Goal: Task Accomplishment & Management: Manage account settings

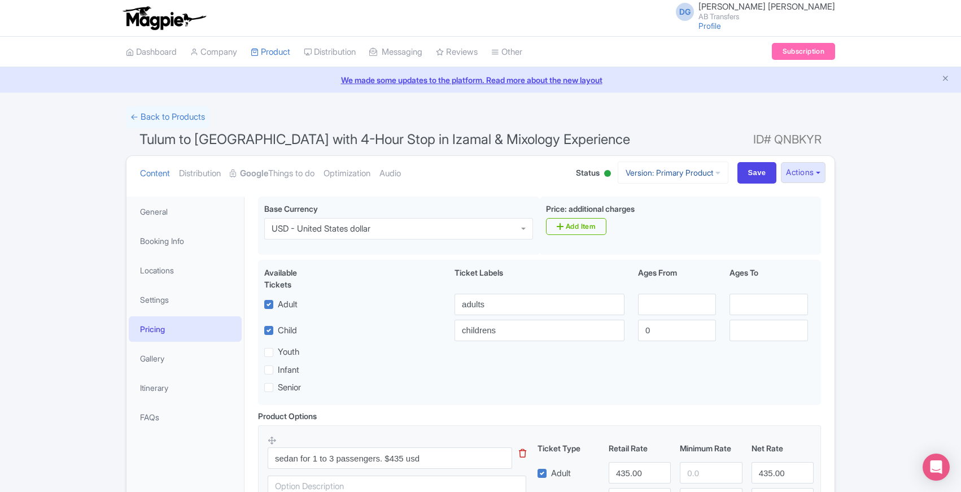
click at [715, 173] on icon at bounding box center [717, 173] width 5 height 8
click at [481, 175] on ul "Content Distribution Google Things to do Optimization Audio" at bounding box center [346, 173] width 422 height 34
click at [819, 173] on button "Actions" at bounding box center [803, 172] width 45 height 21
click at [71, 196] on div "← Back to Products Tulum to Mérida with 4-Hour Stop in Izamal & Mixology Experi…" at bounding box center [480, 476] width 961 height 740
click at [143, 138] on span "Tulum to Mérida with 4-Hour Stop in Izamal & Mixology Experience" at bounding box center [384, 139] width 490 height 16
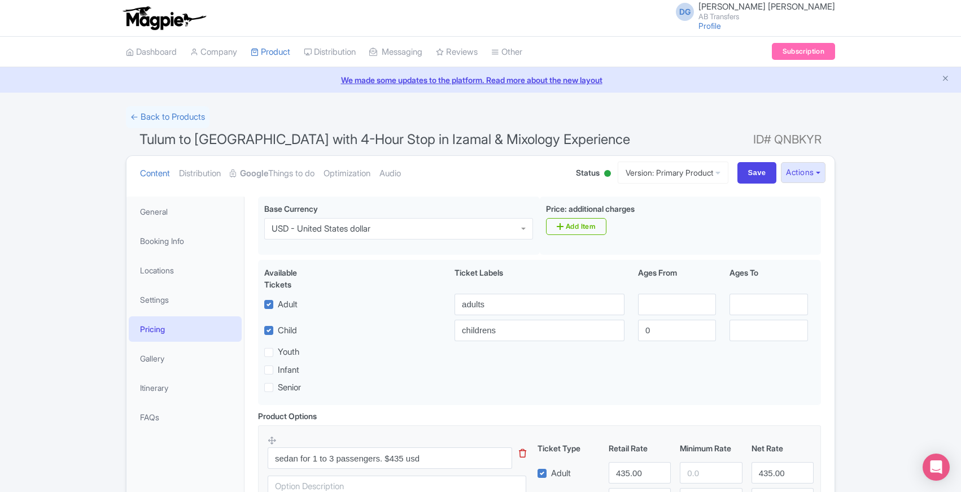
click at [150, 140] on span "Tulum to Mérida with 4-Hour Stop in Izamal & Mixology Experience" at bounding box center [384, 139] width 490 height 16
click at [155, 139] on span "Tulum to Mérida with 4-Hour Stop in Izamal & Mixology Experience" at bounding box center [384, 139] width 490 height 16
click at [182, 138] on span "Tulum to Mérida with 4-Hour Stop in Izamal & Mixology Experience" at bounding box center [384, 139] width 490 height 16
click at [188, 140] on span "Tulum to Mérida with 4-Hour Stop in Izamal & Mixology Experience" at bounding box center [384, 139] width 490 height 16
click at [201, 143] on span "Tulum to Mérida with 4-Hour Stop in Izamal & Mixology Experience" at bounding box center [384, 139] width 490 height 16
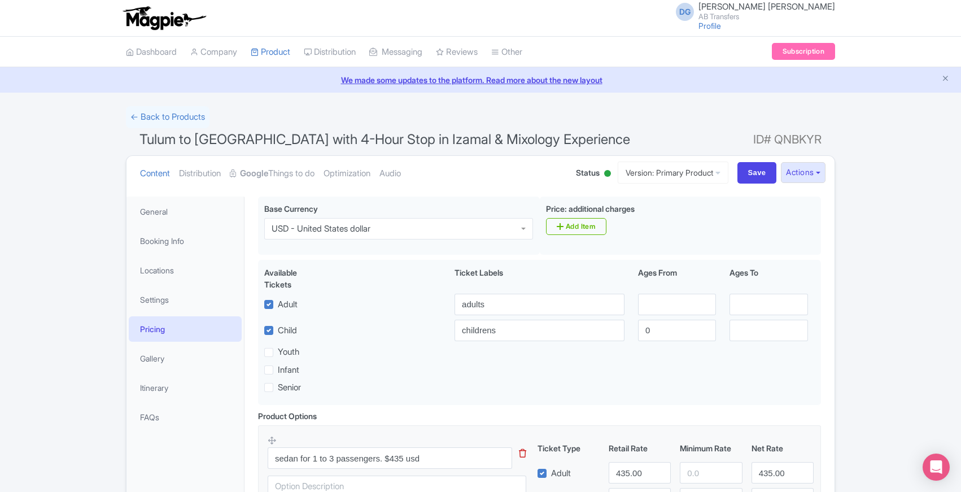
click at [201, 143] on span "Tulum to Mérida with 4-Hour Stop in Izamal & Mixology Experience" at bounding box center [384, 139] width 490 height 16
click at [199, 140] on span "Tulum to Mérida with 4-Hour Stop in Izamal & Mixology Experience" at bounding box center [384, 139] width 490 height 16
click at [212, 138] on span "Tulum to Mérida with 4-Hour Stop in Izamal & Mixology Experience" at bounding box center [384, 139] width 490 height 16
click at [217, 138] on span "Tulum to Mérida with 4-Hour Stop in Izamal & Mixology Experience" at bounding box center [384, 139] width 490 height 16
click at [227, 140] on span "Tulum to Mérida with 4-Hour Stop in Izamal & Mixology Experience" at bounding box center [384, 139] width 490 height 16
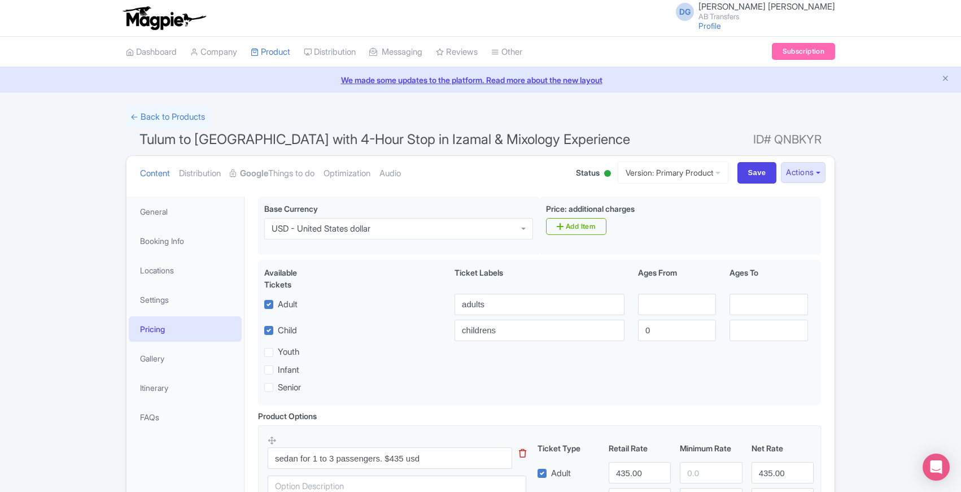
click at [235, 141] on span "Tulum to Mérida with 4-Hour Stop in Izamal & Mixology Experience" at bounding box center [384, 139] width 490 height 16
click at [63, 363] on div "← Back to Products Tulum to Mérida with 4-Hour Stop in Izamal & Mixology Experi…" at bounding box center [480, 476] width 961 height 740
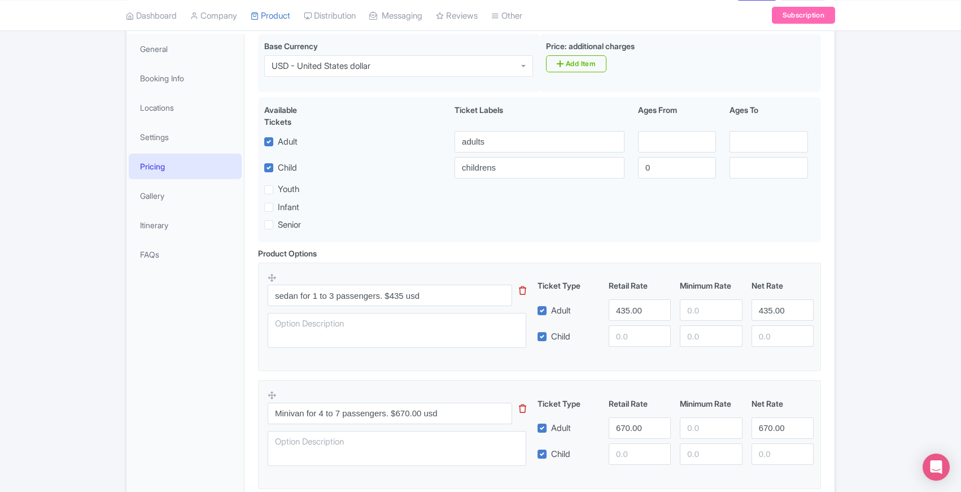
scroll to position [163, 0]
click at [65, 393] on div "← Back to Products Tulum to Mérida with 4-Hour Stop in Izamal & Mixology Experi…" at bounding box center [480, 313] width 961 height 740
click at [73, 484] on div "← Back to Products Tulum to Mérida with 4-Hour Stop in Izamal & Mixology Experi…" at bounding box center [480, 313] width 961 height 740
click at [63, 487] on div "← Back to Products Tulum to Mérida with 4-Hour Stop in Izamal & Mixology Experi…" at bounding box center [480, 313] width 961 height 740
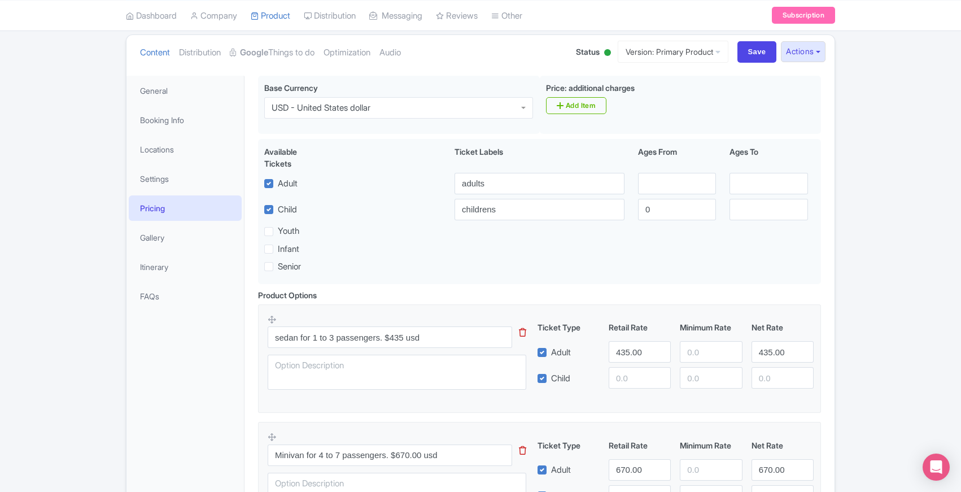
scroll to position [102, 0]
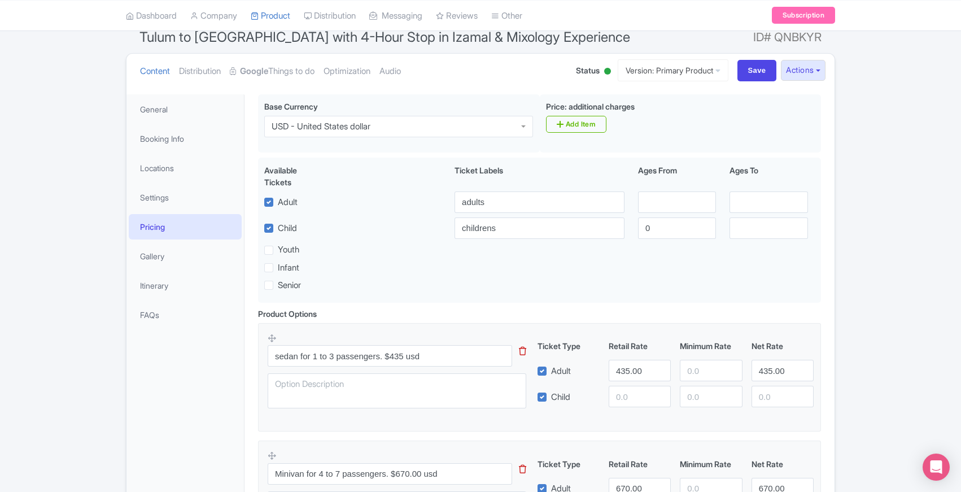
click at [81, 422] on div "← Back to Products Tulum to Mérida with 4-Hour Stop in Izamal & Mixology Experi…" at bounding box center [480, 374] width 961 height 740
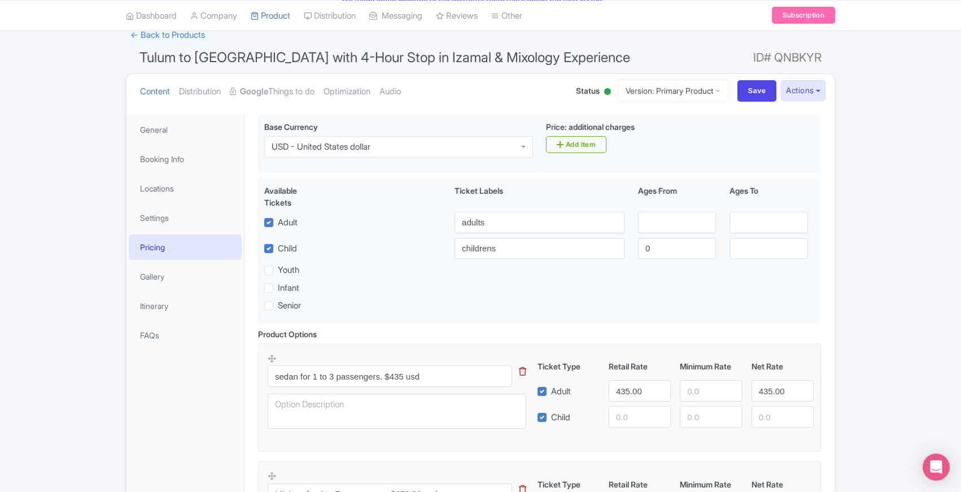
scroll to position [79, 0]
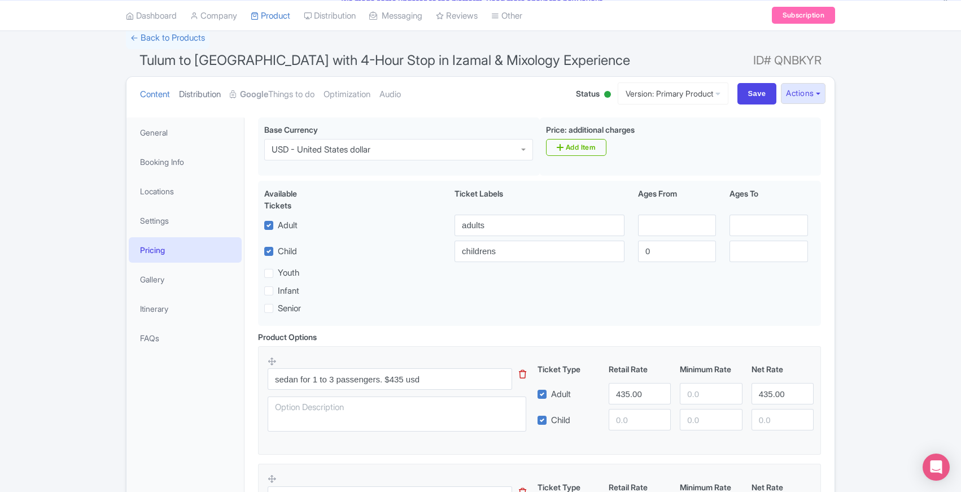
click at [184, 93] on link "Distribution" at bounding box center [200, 95] width 42 height 36
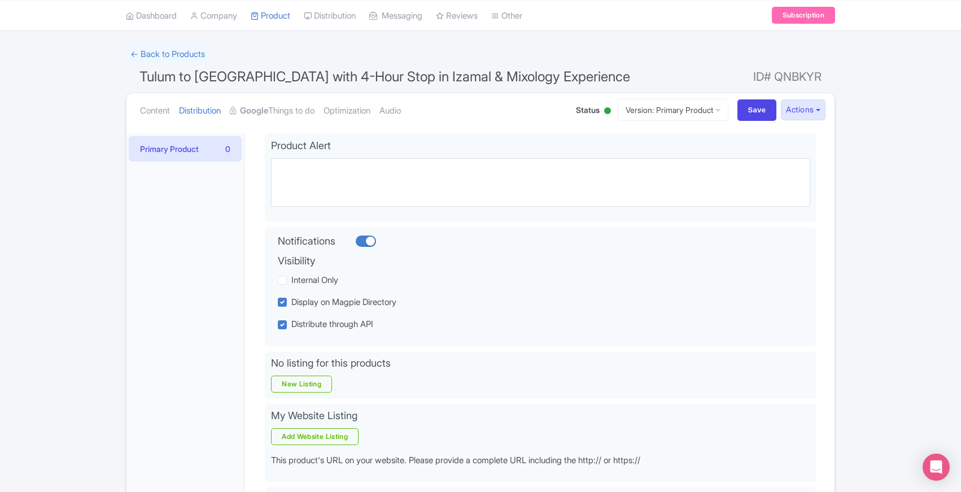
scroll to position [0, 0]
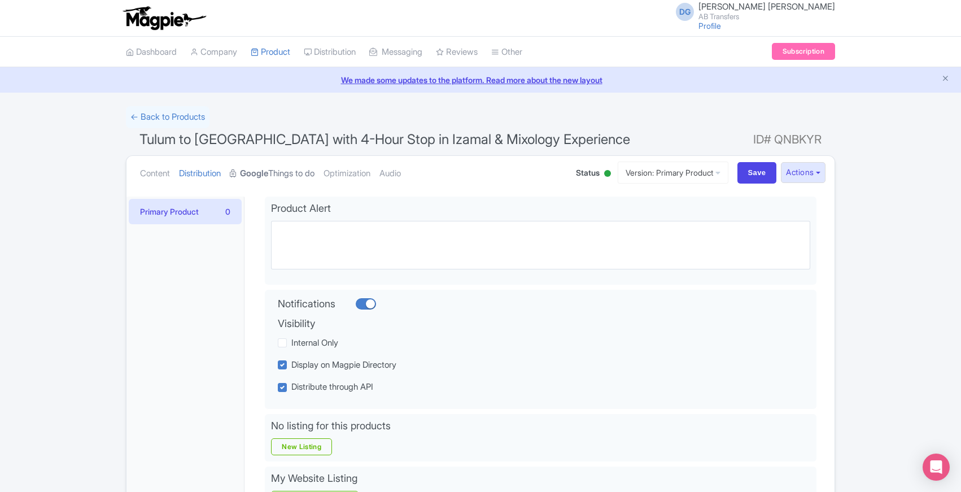
click at [282, 173] on link "Google Things to do" at bounding box center [272, 174] width 85 height 36
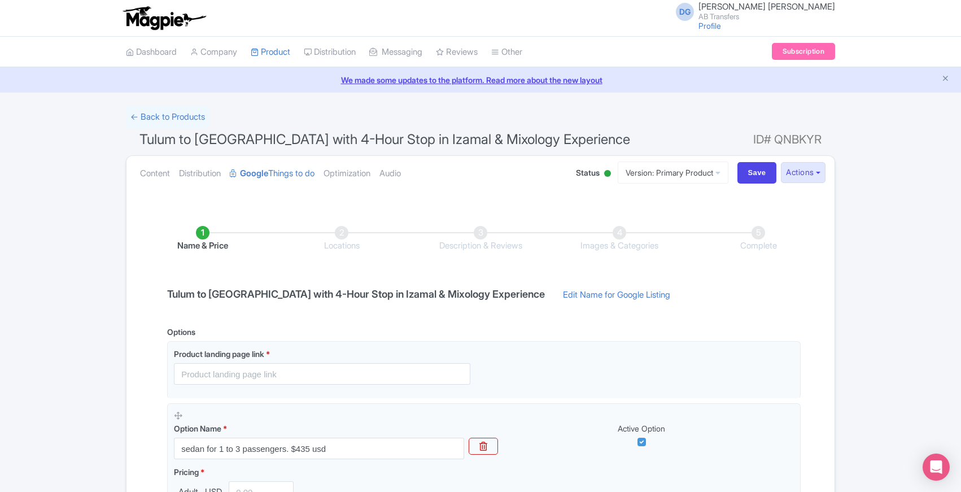
click at [86, 327] on div "← Back to Products Tulum to Mérida with 4-Hour Stop in Izamal & Mixology Experi…" at bounding box center [480, 483] width 961 height 754
click at [79, 333] on div "← Back to Products Tulum to Mérida with 4-Hour Stop in Izamal & Mixology Experi…" at bounding box center [480, 483] width 961 height 754
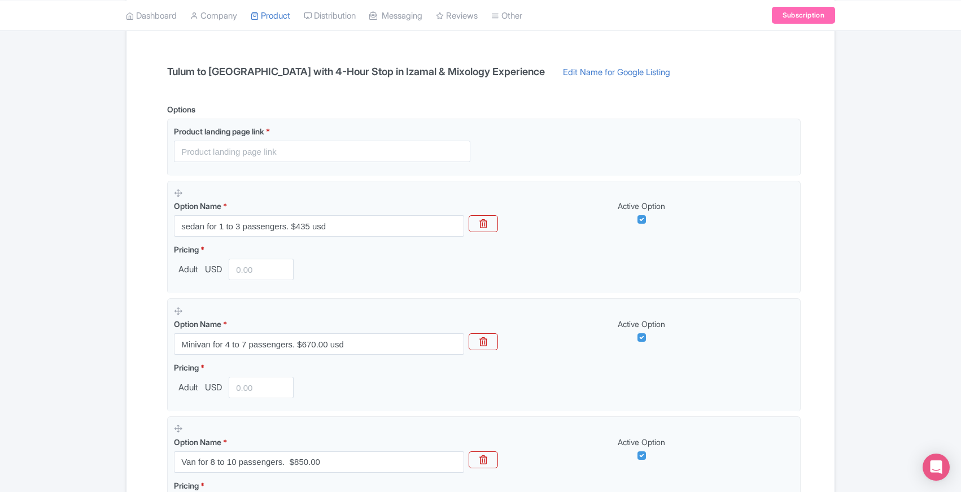
scroll to position [221, 0]
click at [79, 333] on div "← Back to Products Tulum to Mérida with 4-Hour Stop in Izamal & Mixology Experi…" at bounding box center [480, 262] width 961 height 754
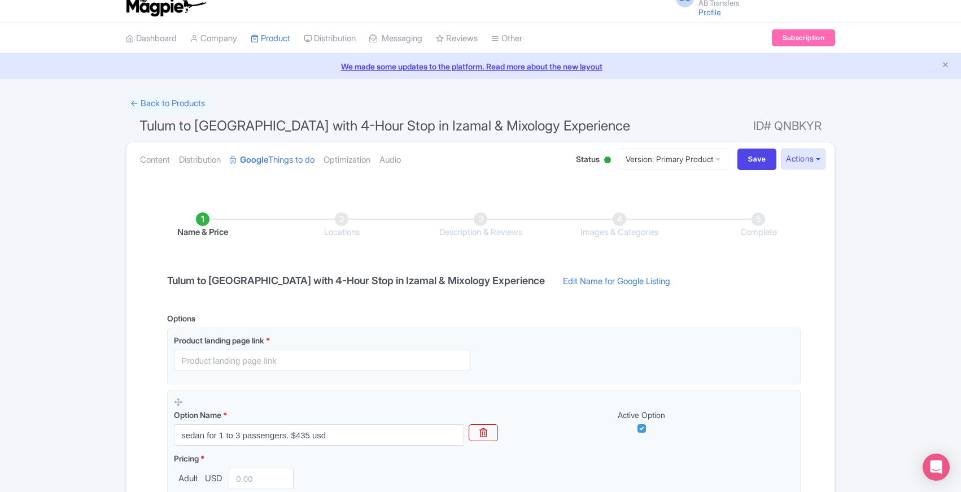
scroll to position [0, 0]
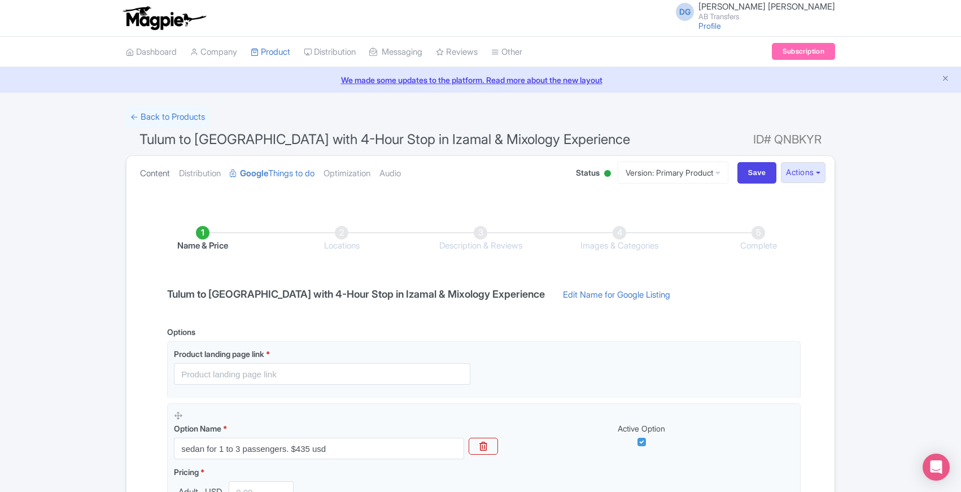
click at [143, 170] on link "Content" at bounding box center [155, 174] width 30 height 36
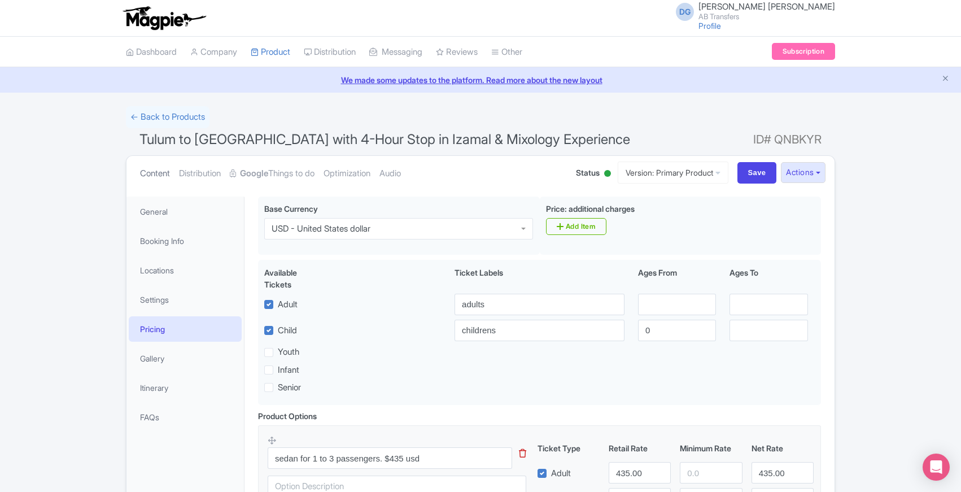
click at [143, 170] on link "Content" at bounding box center [155, 174] width 30 height 36
click at [143, 139] on span "Tulum to Mérida with 4-Hour Stop in Izamal & Mixology Experience" at bounding box center [384, 139] width 490 height 16
click at [182, 138] on span "Tulum to Mérida with 4-Hour Stop in Izamal & Mixology Experience" at bounding box center [384, 139] width 490 height 16
click at [188, 140] on span "Tulum to Mérida with 4-Hour Stop in Izamal & Mixology Experience" at bounding box center [384, 139] width 490 height 16
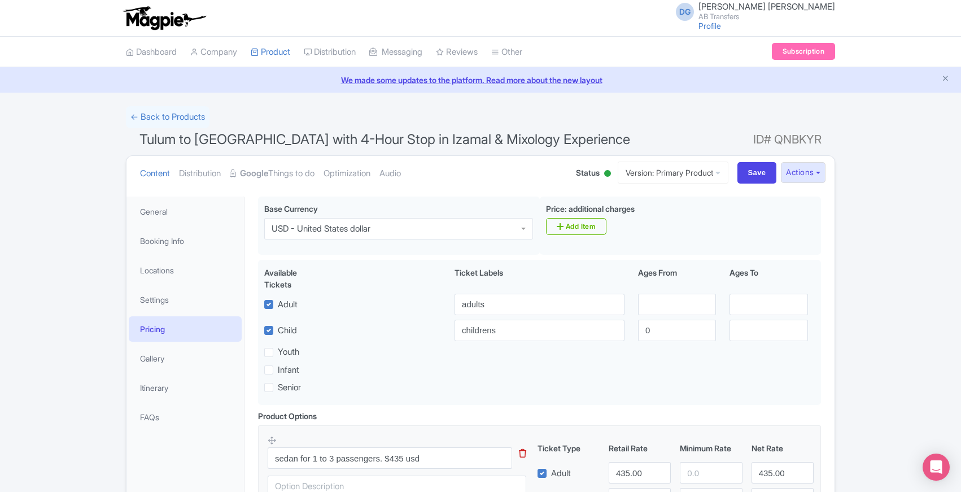
click at [201, 142] on span "Tulum to Mérida with 4-Hour Stop in Izamal & Mixology Experience" at bounding box center [384, 139] width 490 height 16
click at [212, 139] on span "Tulum to Mérida with 4-Hour Stop in Izamal & Mixology Experience" at bounding box center [384, 139] width 490 height 16
click at [248, 140] on span "Tulum to Mérida with 4-Hour Stop in Izamal & Mixology Experience" at bounding box center [384, 139] width 490 height 16
click at [254, 138] on span "Tulum to Mérida with 4-Hour Stop in Izamal & Mixology Experience" at bounding box center [384, 139] width 490 height 16
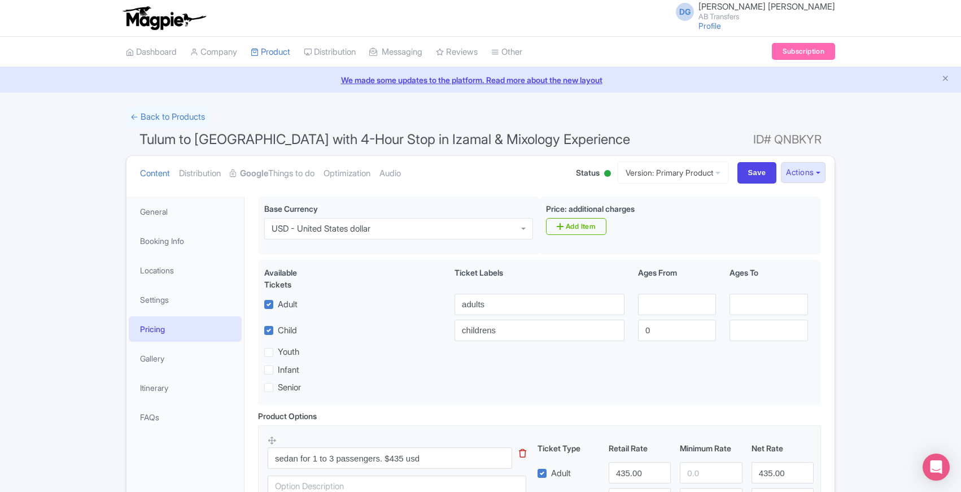
click at [576, 173] on span "Status" at bounding box center [588, 173] width 24 height 12
click at [80, 485] on div "← Back to Products Tulum to Mérida with 4-Hour Stop in Izamal & Mixology Experi…" at bounding box center [480, 476] width 961 height 740
click at [64, 489] on div "← Back to Products Tulum to Mérida with 4-Hour Stop in Izamal & Mixology Experi…" at bounding box center [480, 476] width 961 height 740
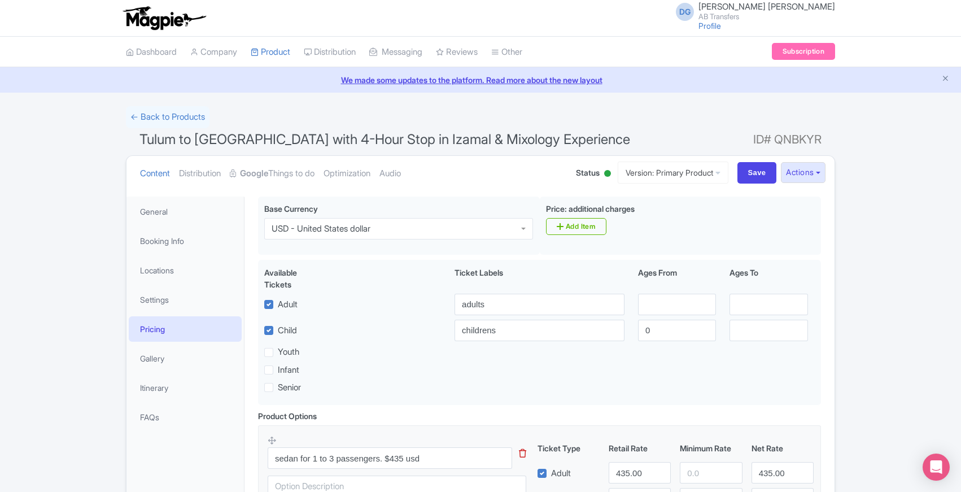
click at [64, 489] on div "← Back to Products Tulum to Mérida with 4-Hour Stop in Izamal & Mixology Experi…" at bounding box center [480, 476] width 961 height 740
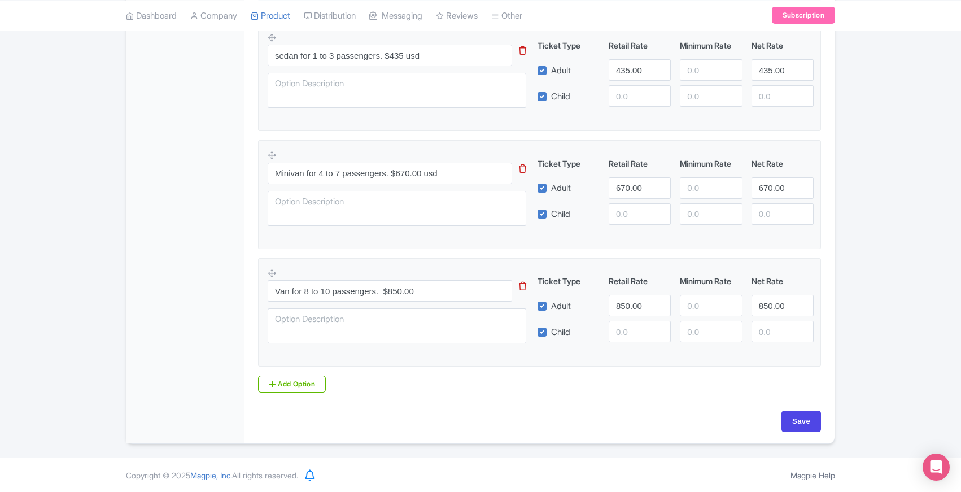
scroll to position [400, 0]
click at [75, 454] on div "DG Daniella Gabriela Munguia AB Transfers Profile Users Settings Sign out Dashb…" at bounding box center [480, 30] width 961 height 860
click at [59, 410] on div "← Back to Products Tulum to Mérida with 4-Hour Stop in Izamal & Mixology Experi…" at bounding box center [480, 76] width 961 height 740
click at [67, 410] on div "← Back to Products Tulum to Mérida with 4-Hour Stop in Izamal & Mixology Experi…" at bounding box center [480, 76] width 961 height 740
click at [65, 446] on div "← Back to Products Tulum to Mérida with 4-Hour Stop in Izamal & Mixology Experi…" at bounding box center [480, 76] width 961 height 740
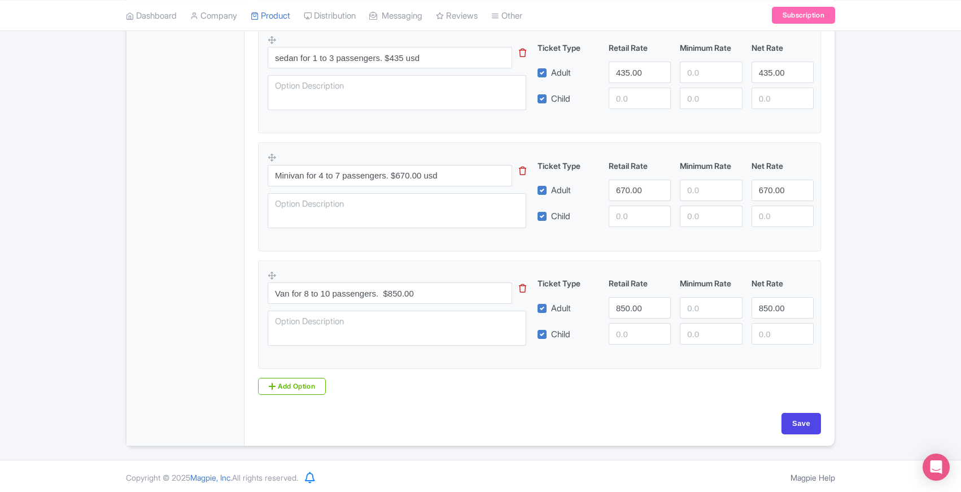
click at [64, 305] on div "← Back to Products Tulum to Mérida with 4-Hour Stop in Izamal & Mixology Experi…" at bounding box center [480, 76] width 961 height 740
click at [69, 375] on div "← Back to Products Tulum to Mérida with 4-Hour Stop in Izamal & Mixology Experi…" at bounding box center [480, 76] width 961 height 740
click at [68, 261] on div "← Back to Products Tulum to Mérida with 4-Hour Stop in Izamal & Mixology Experi…" at bounding box center [480, 76] width 961 height 740
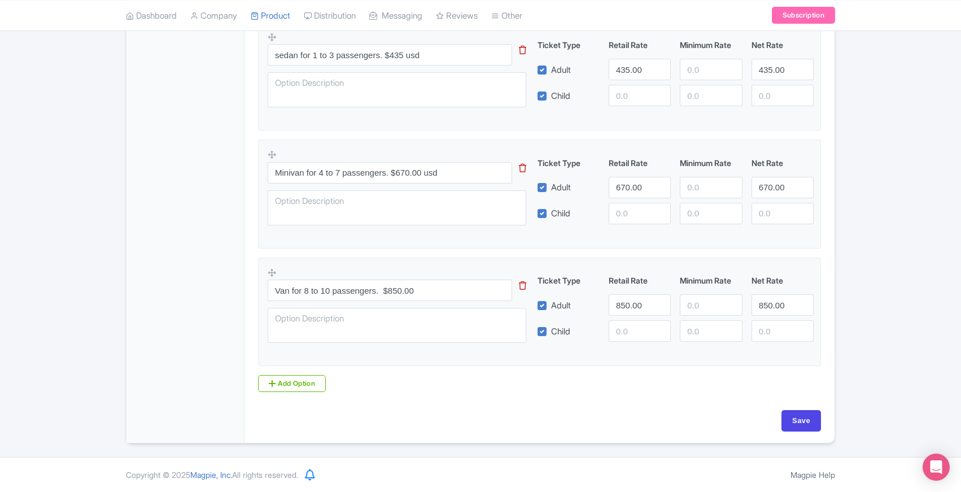
scroll to position [404, 0]
click at [68, 253] on div "← Back to Products Tulum to Mérida with 4-Hour Stop in Izamal & Mixology Experi…" at bounding box center [480, 73] width 961 height 740
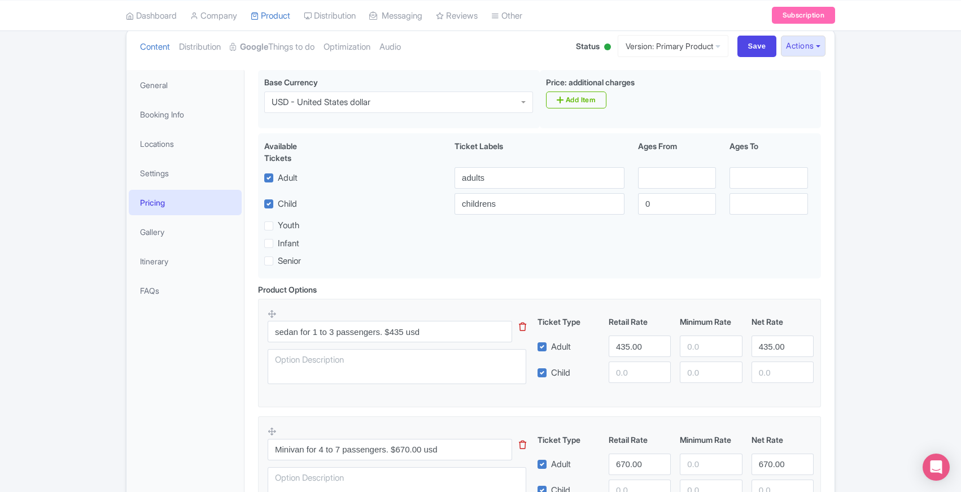
scroll to position [0, 0]
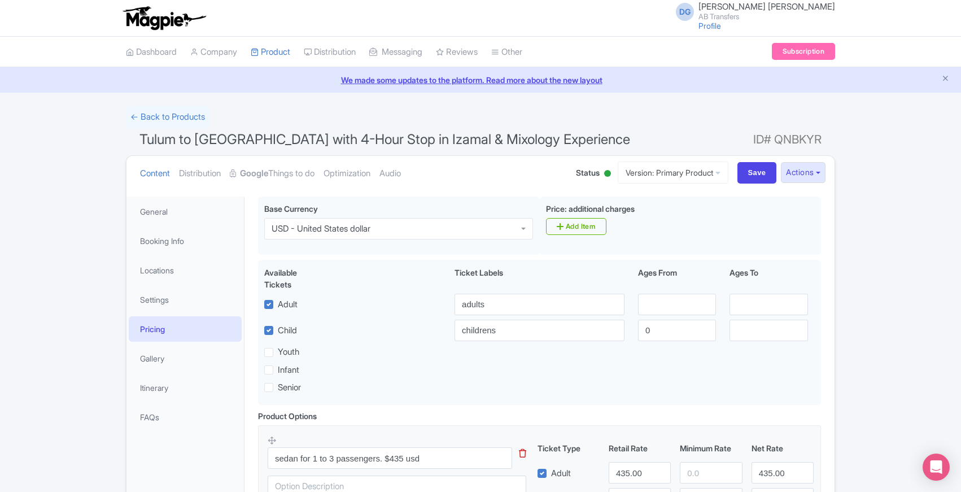
click at [62, 484] on div "← Back to Products Tulum to Mérida with 4-Hour Stop in Izamal & Mixology Experi…" at bounding box center [480, 476] width 961 height 740
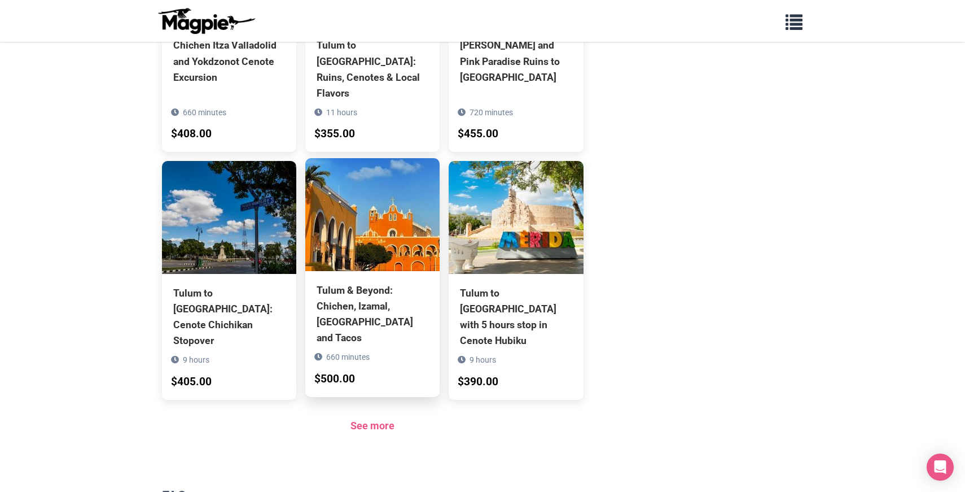
scroll to position [686, 0]
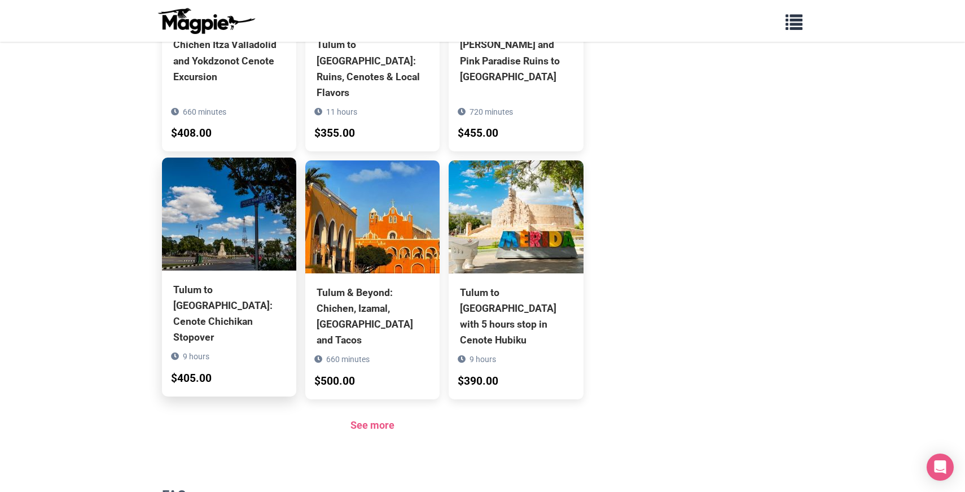
click at [232, 198] on img at bounding box center [229, 213] width 134 height 113
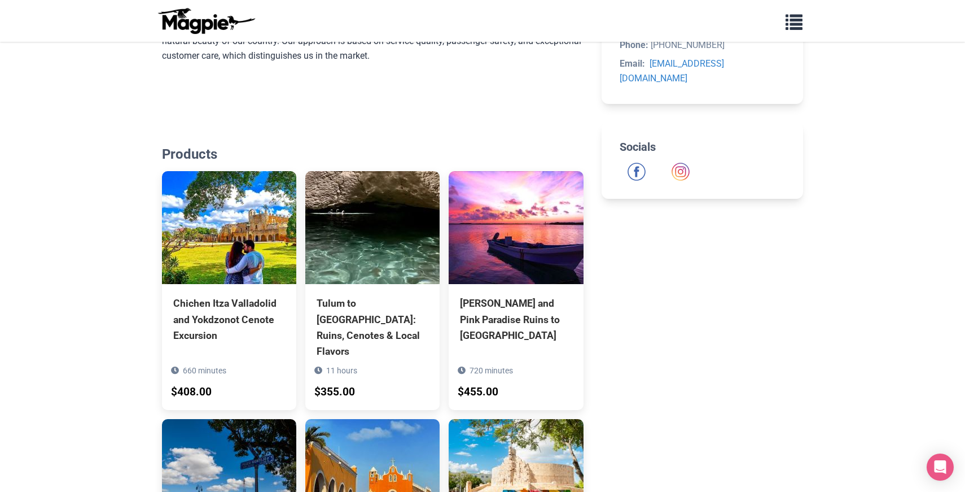
scroll to position [427, 0]
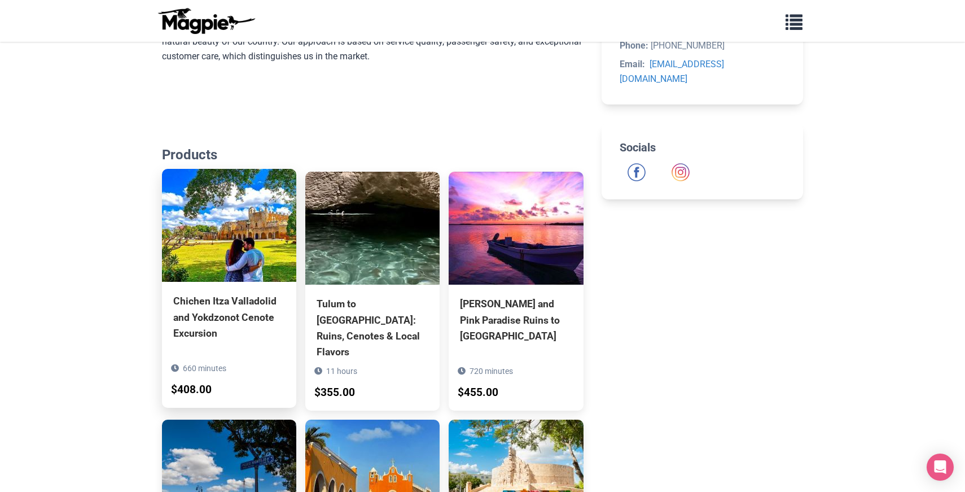
click at [217, 231] on img at bounding box center [229, 225] width 134 height 113
